Goal: Task Accomplishment & Management: Manage account settings

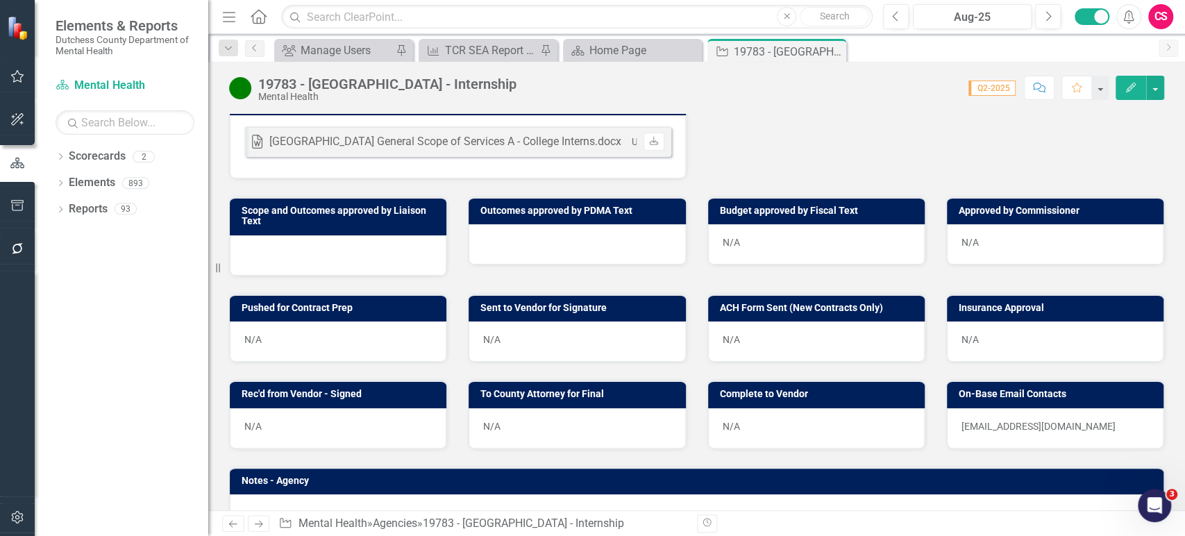
scroll to position [644, 0]
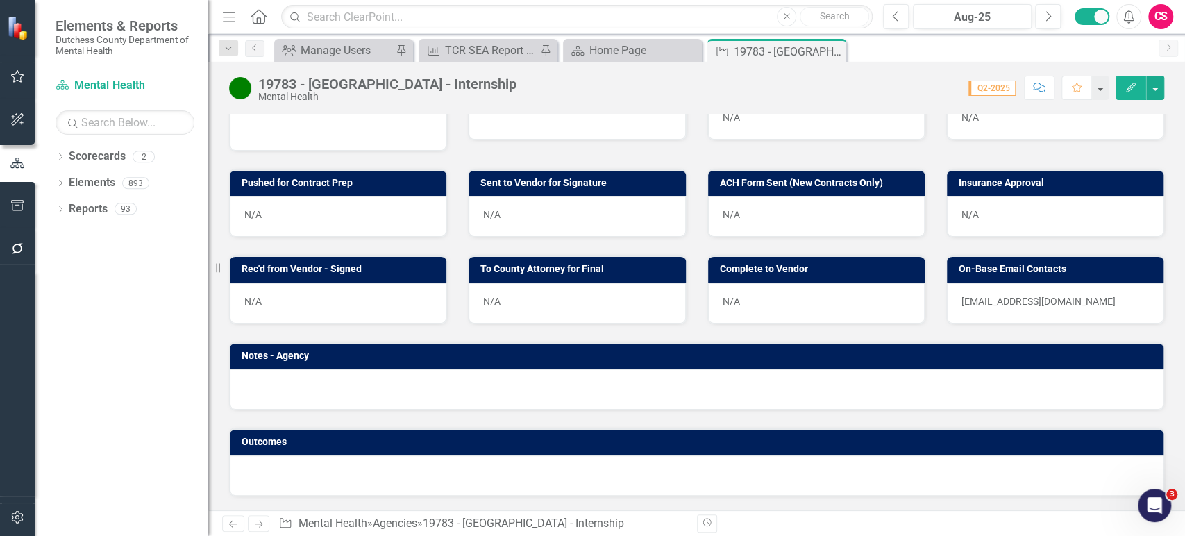
click at [260, 526] on icon "Next" at bounding box center [259, 523] width 12 height 9
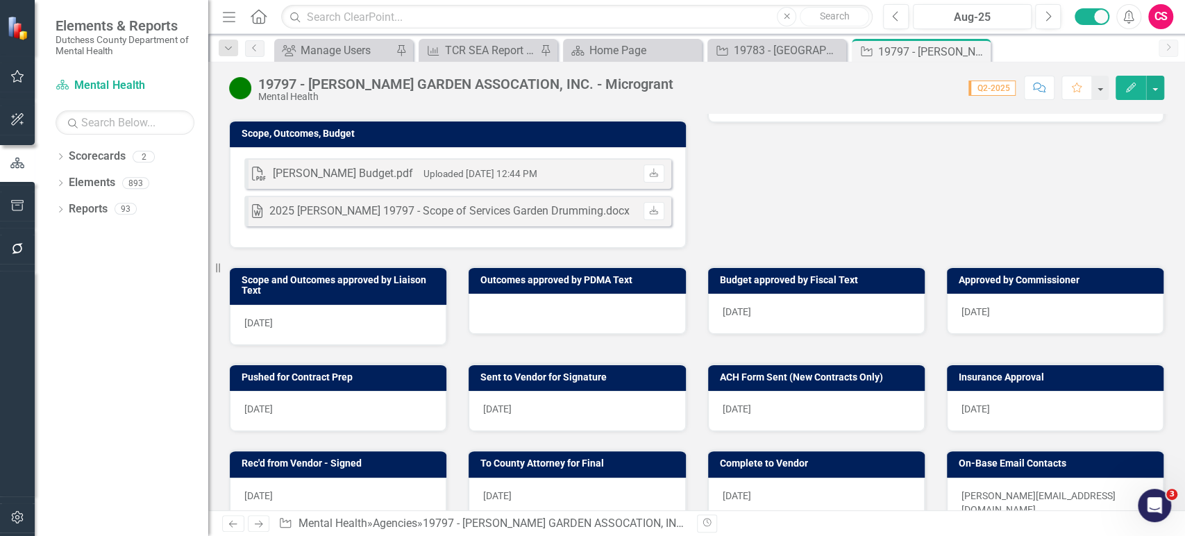
scroll to position [596, 0]
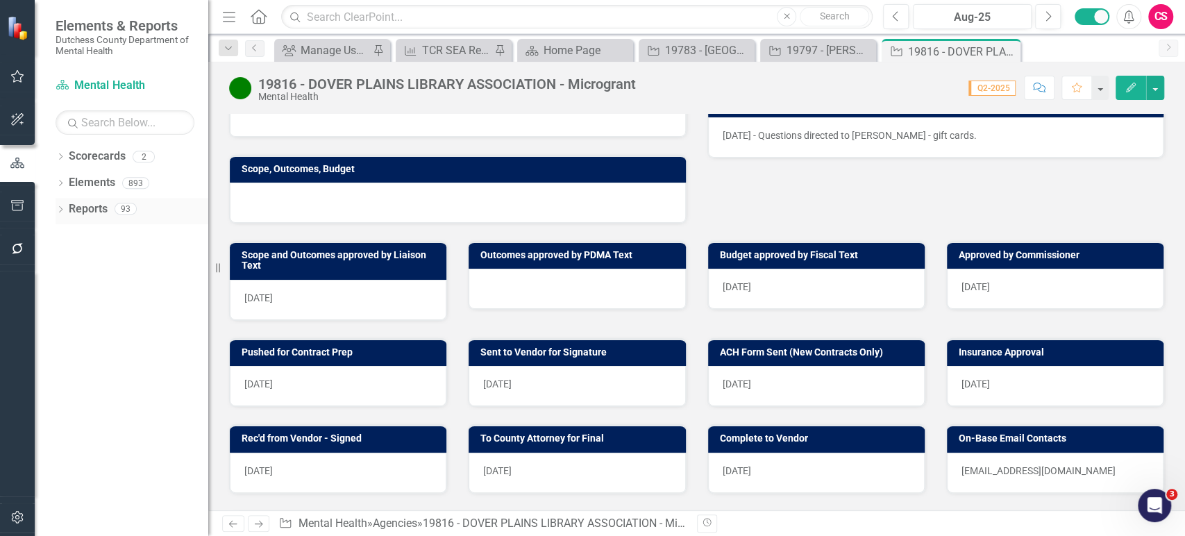
scroll to position [403, 0]
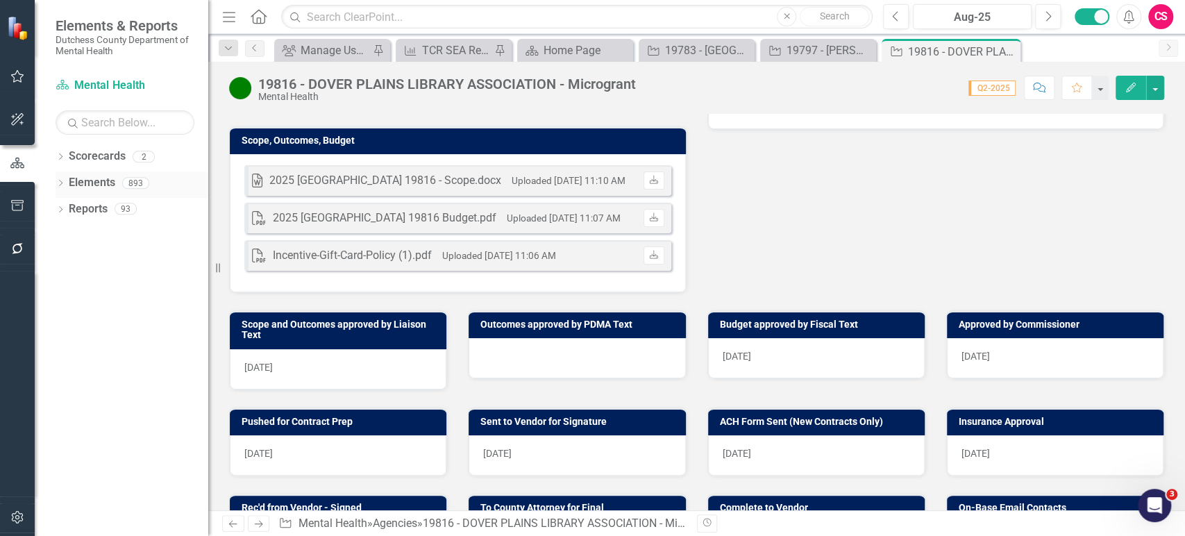
click at [62, 179] on div "Dropdown" at bounding box center [61, 185] width 10 height 12
click at [65, 233] on icon "Dropdown" at bounding box center [67, 237] width 10 height 8
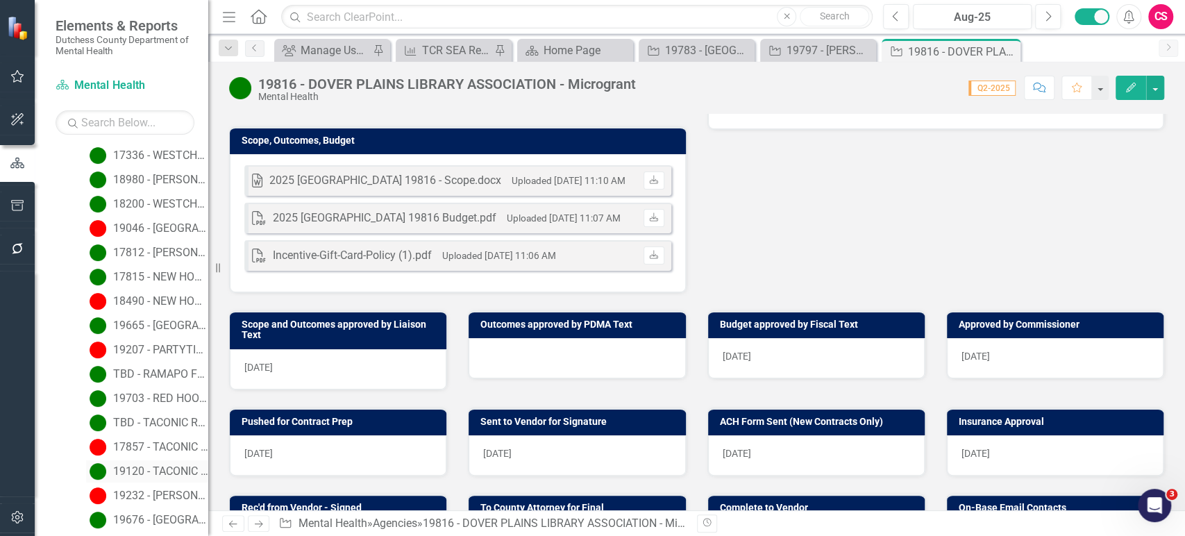
scroll to position [3946, 0]
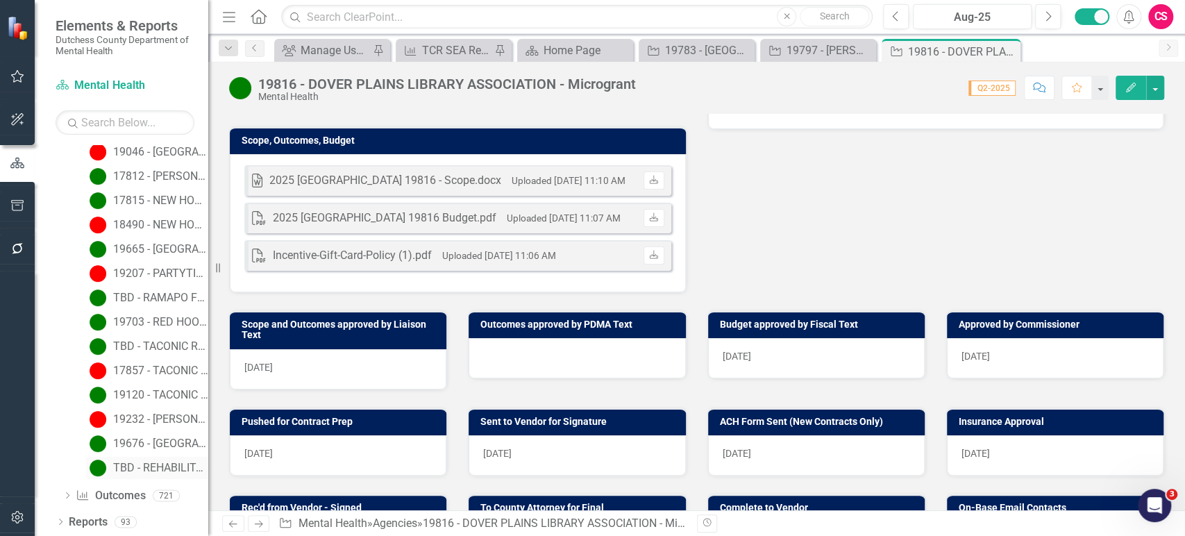
click at [128, 471] on div "TBD - REHABILITATION SUPPORT SERVICES, INC. - Dutch Treat Lease FKA 15139" at bounding box center [160, 468] width 95 height 12
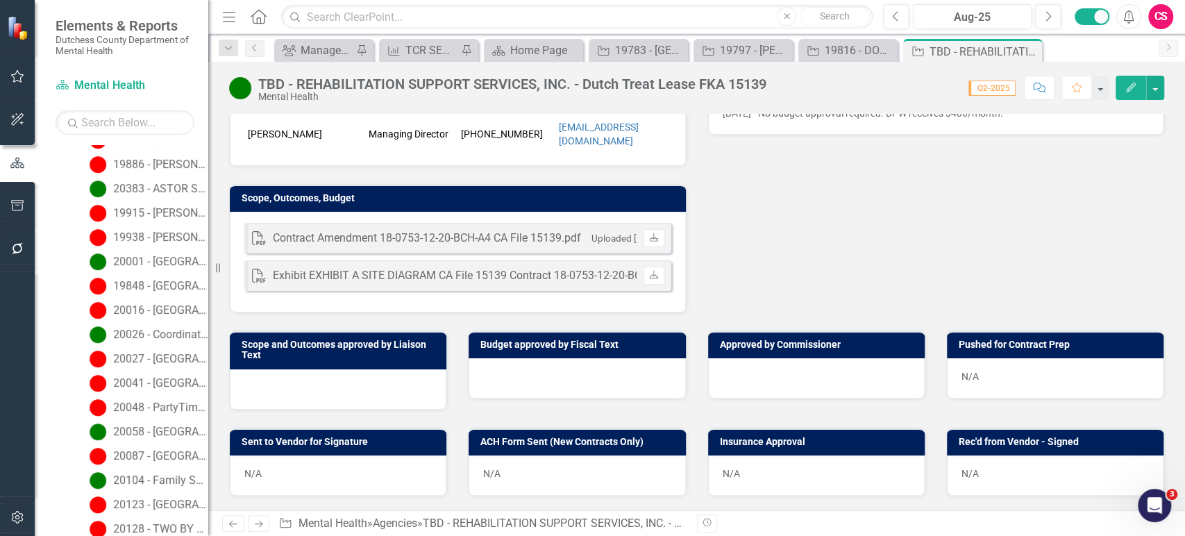
scroll to position [404, 0]
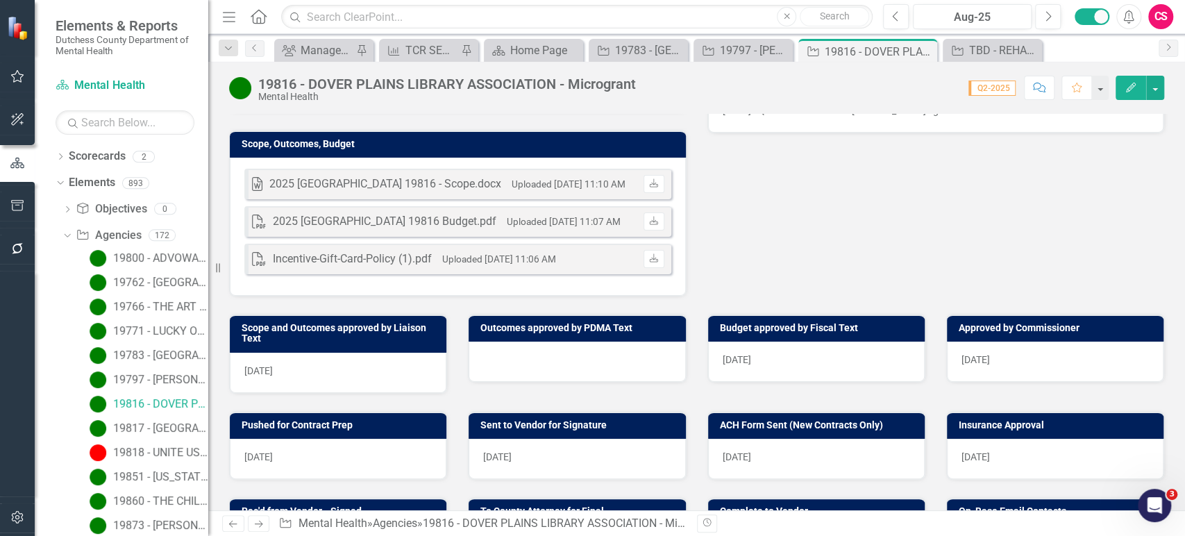
scroll to position [400, 0]
click at [1155, 83] on button "button" at bounding box center [1155, 88] width 18 height 24
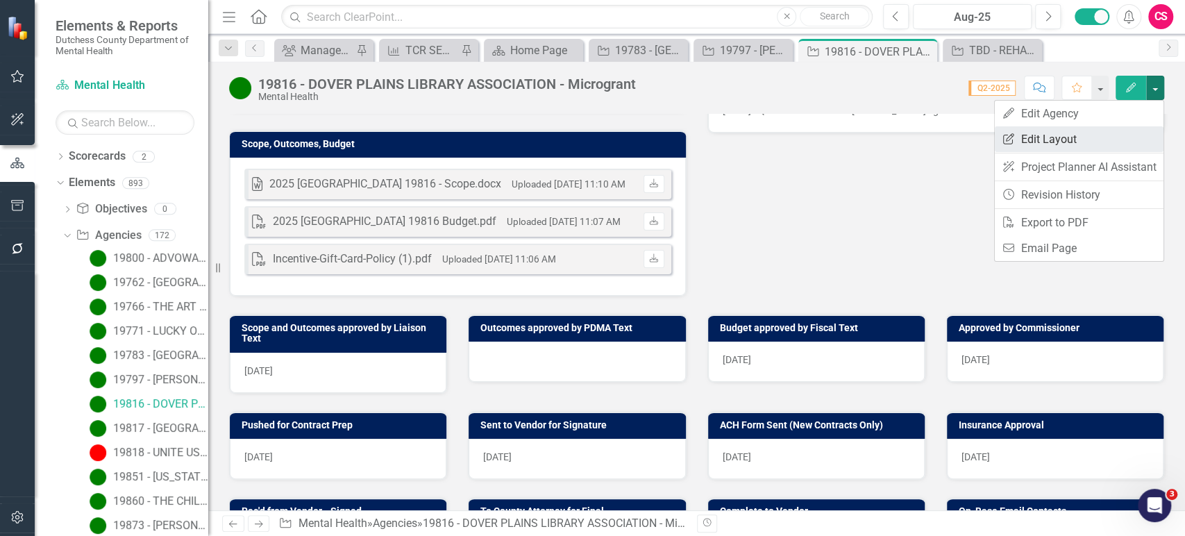
click at [1121, 143] on link "Edit Report Edit Layout" at bounding box center [1079, 139] width 169 height 26
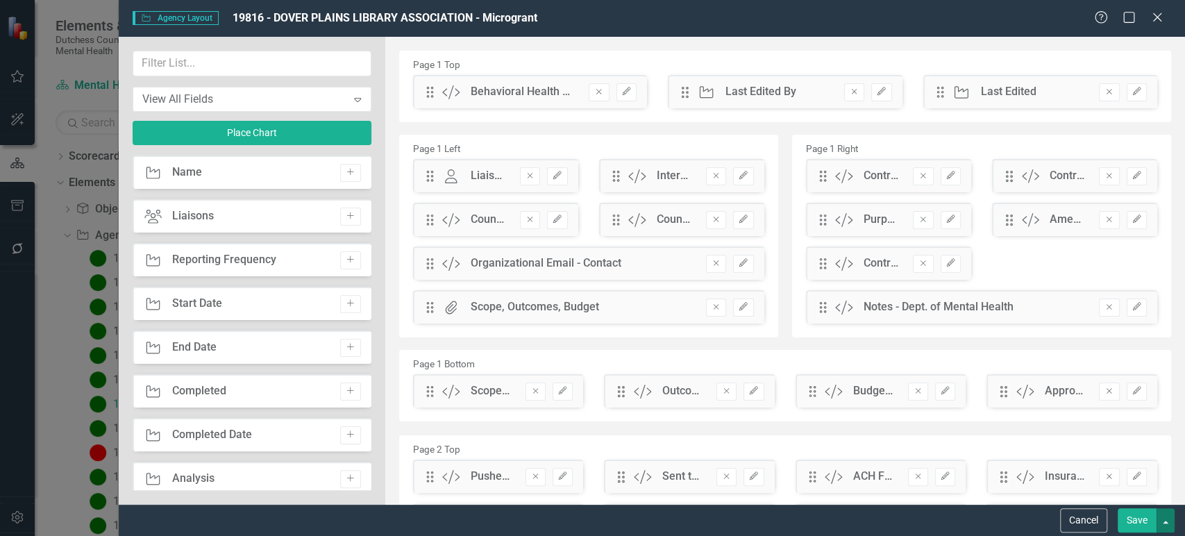
click at [1171, 516] on button "button" at bounding box center [1166, 520] width 18 height 24
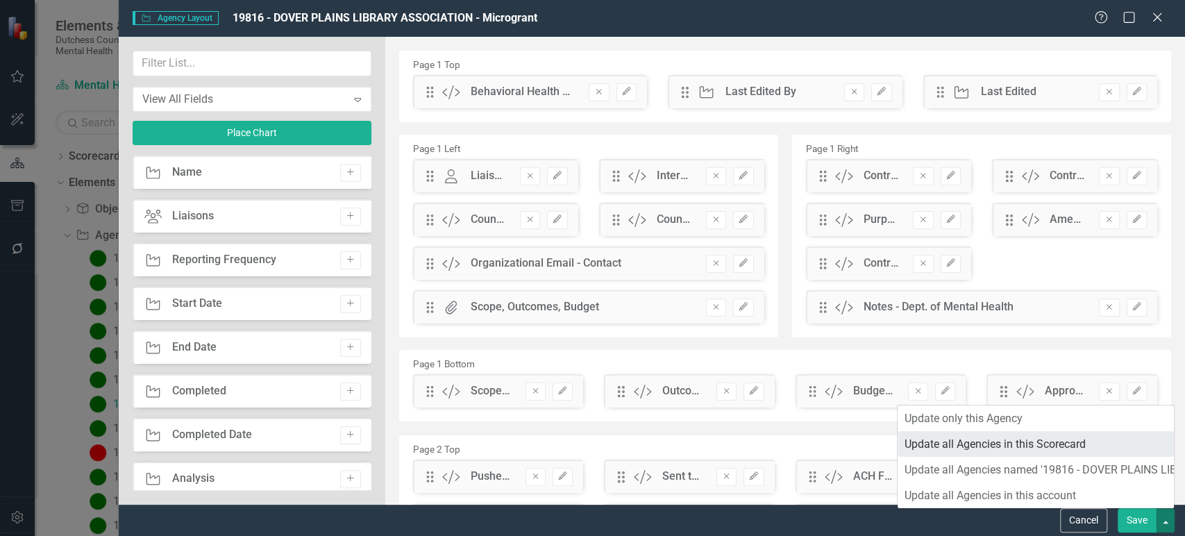
click at [1049, 444] on link "Update all Agencies in this Scorecard" at bounding box center [1036, 444] width 276 height 26
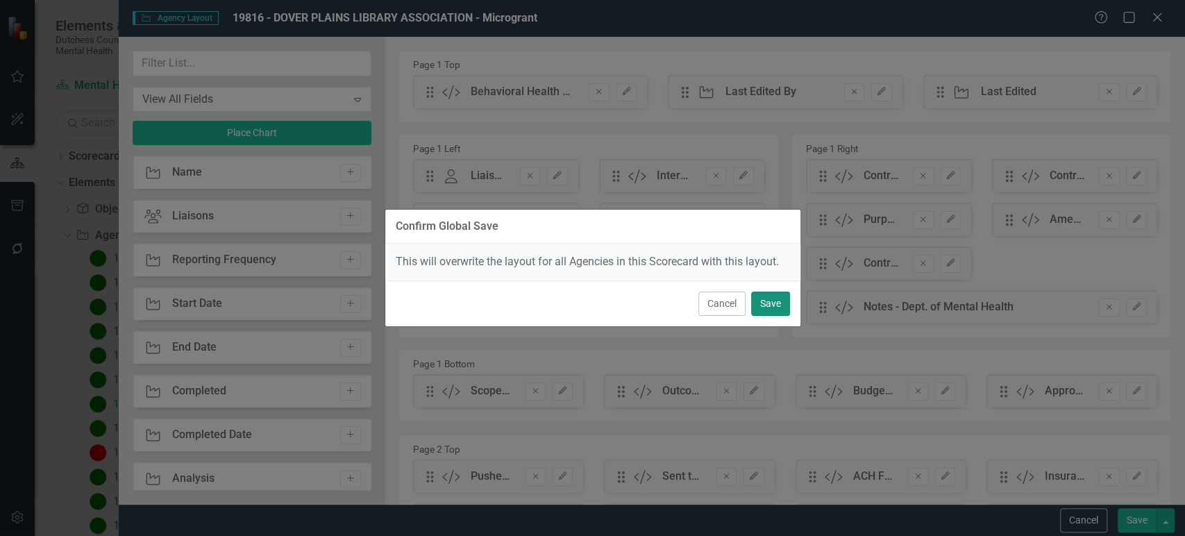
click at [761, 298] on button "Save" at bounding box center [770, 304] width 39 height 24
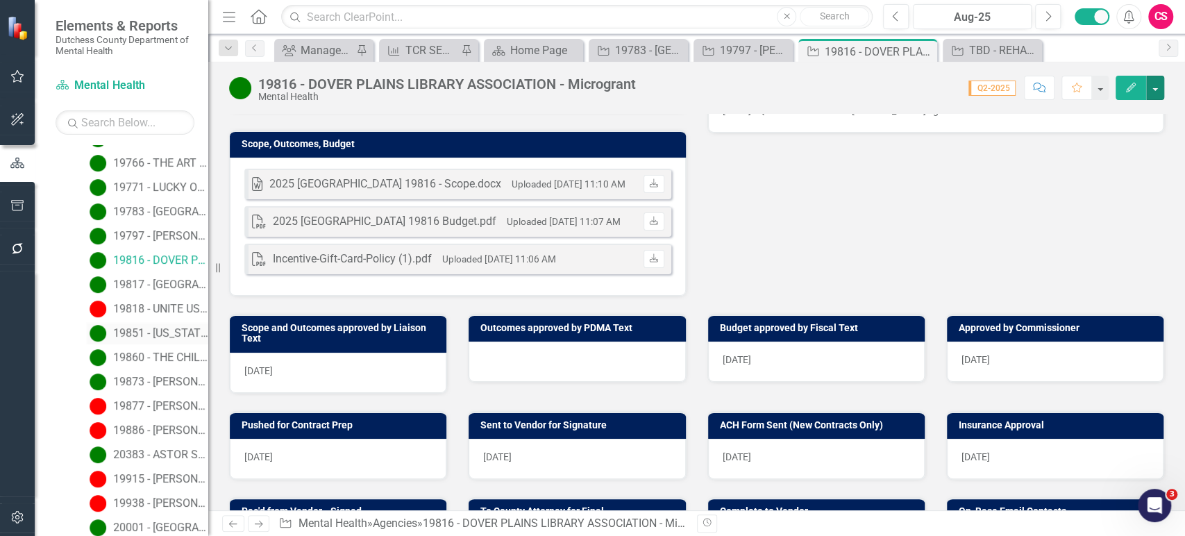
scroll to position [151, 0]
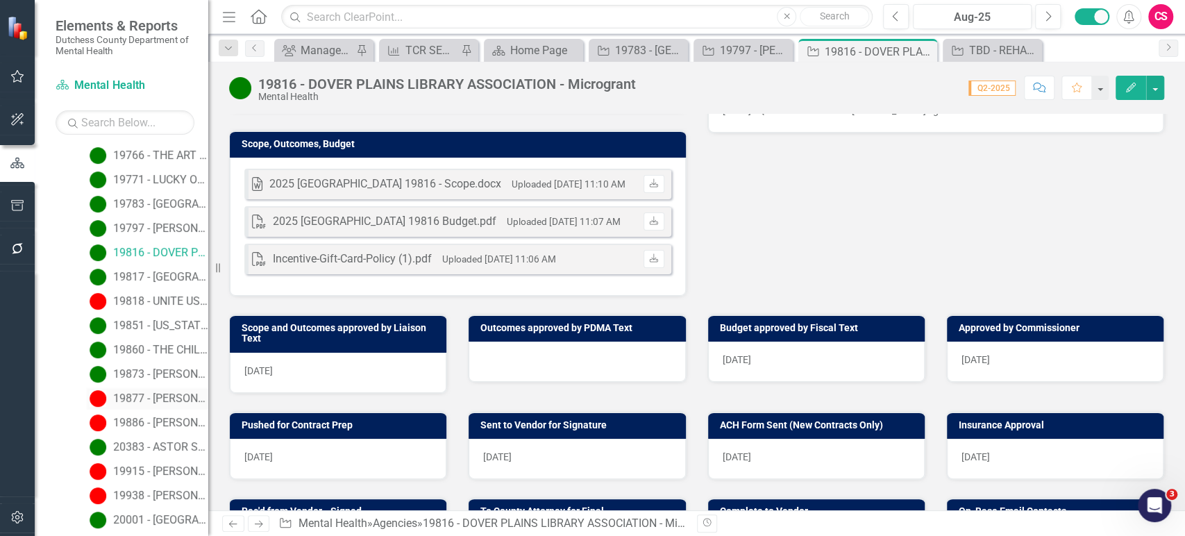
click at [156, 395] on div "19877 - [PERSON_NAME] VALLEY CARE COALITION, INC." at bounding box center [160, 398] width 95 height 12
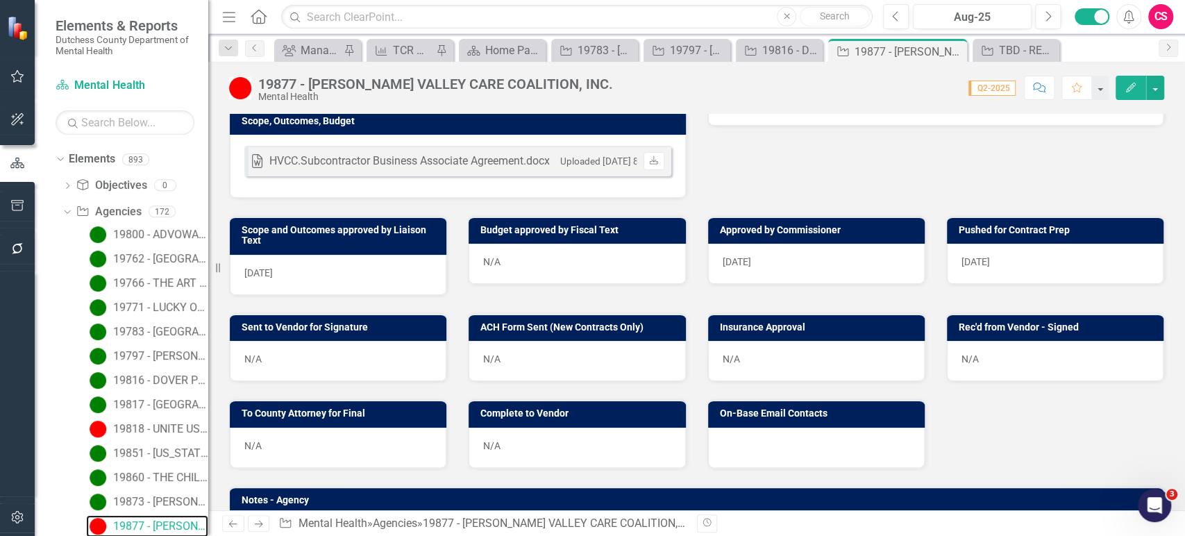
scroll to position [406, 0]
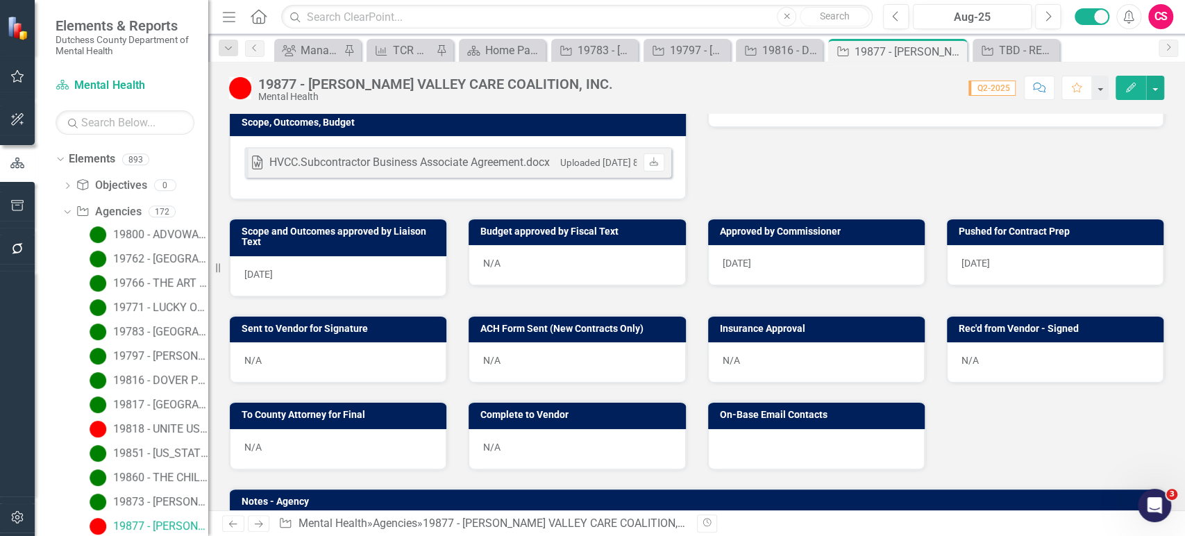
click at [6, 518] on button "button" at bounding box center [17, 517] width 31 height 29
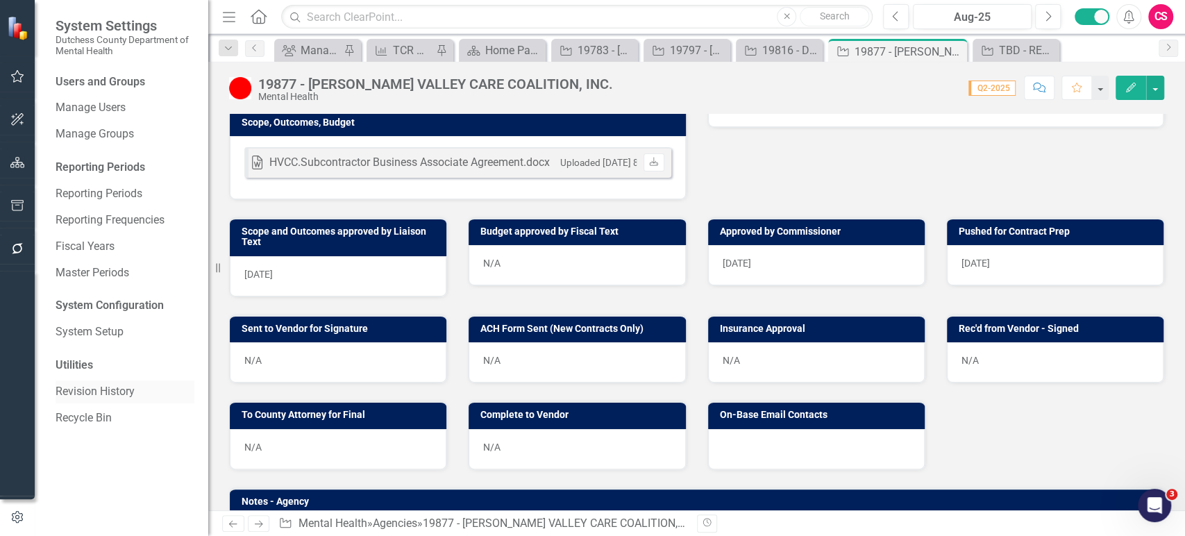
click at [95, 394] on link "Revision History" at bounding box center [125, 392] width 139 height 16
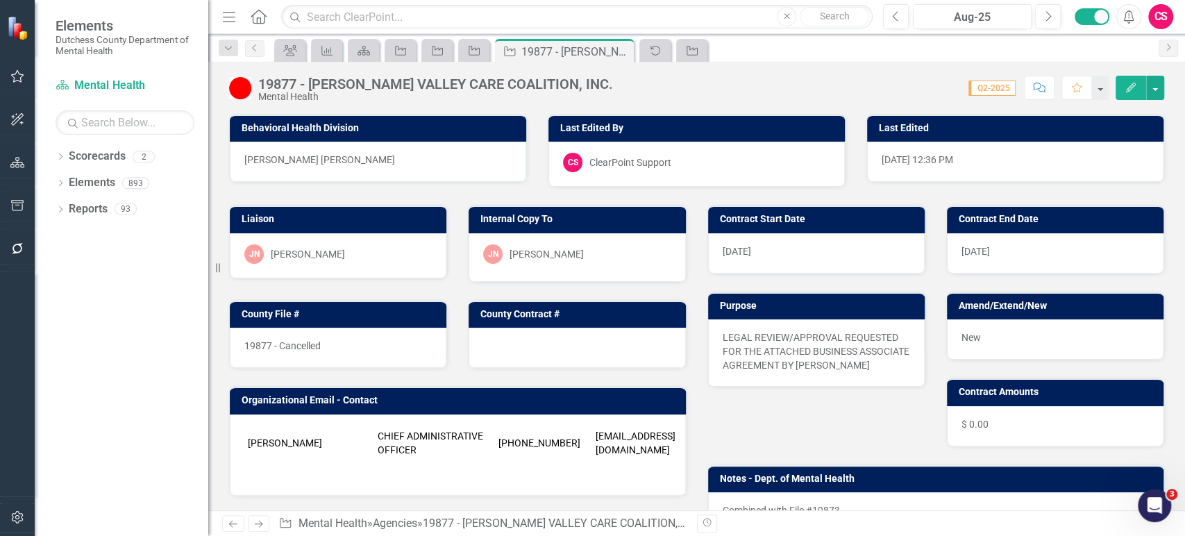
drag, startPoint x: 1184, startPoint y: 187, endPoint x: 1155, endPoint y: 403, distance: 218.6
click at [1151, 418] on div "Behavioral Health Division MH - Jean Marie Niebuhr Last Edited By CS ClearPoint…" at bounding box center [696, 312] width 977 height 397
drag, startPoint x: 1184, startPoint y: 248, endPoint x: 1165, endPoint y: 433, distance: 185.7
click at [1165, 433] on div "Behavioral Health Division MH - Jean Marie Niebuhr Last Edited By CS ClearPoint…" at bounding box center [696, 312] width 977 height 397
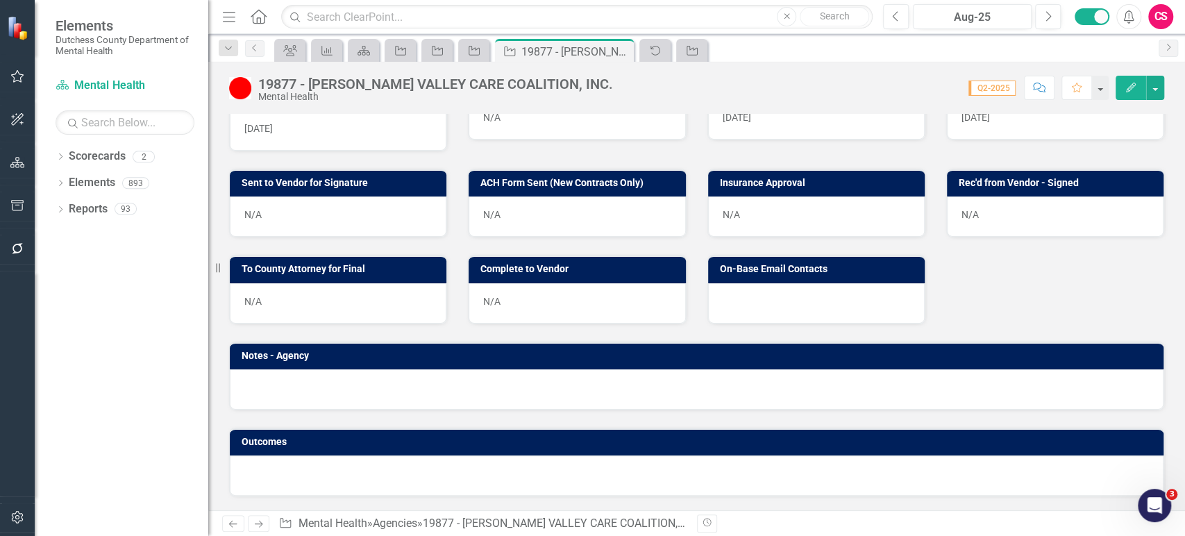
scroll to position [409, 0]
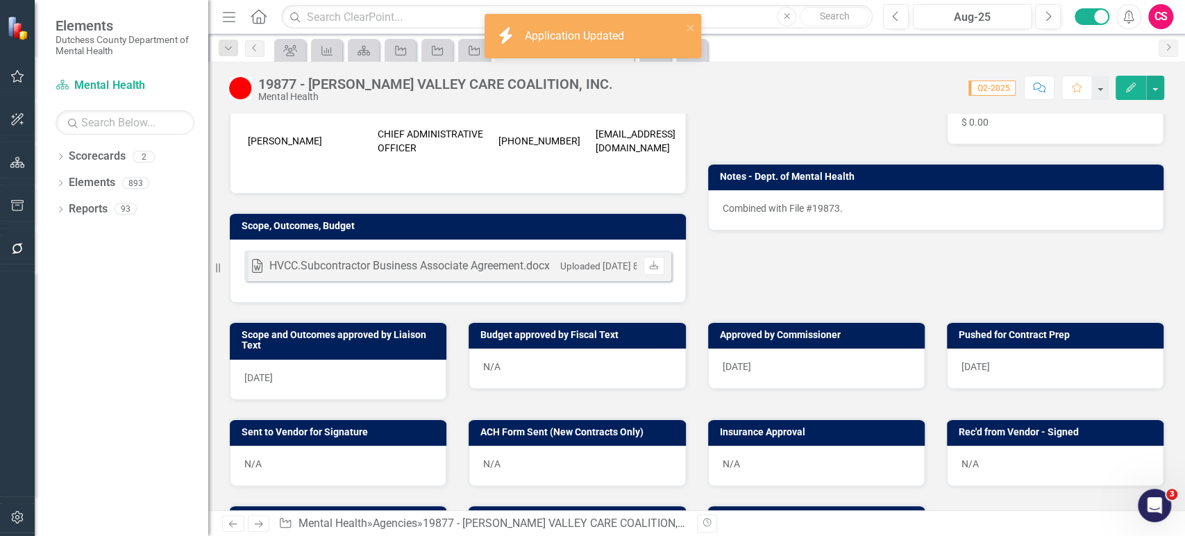
scroll to position [523, 0]
